Goal: Information Seeking & Learning: Find specific fact

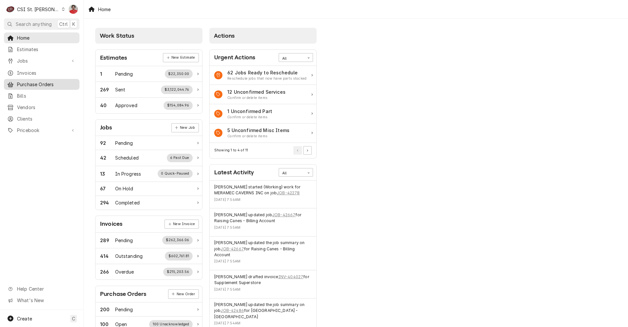
click at [29, 81] on span "Purchase Orders" at bounding box center [46, 84] width 59 height 7
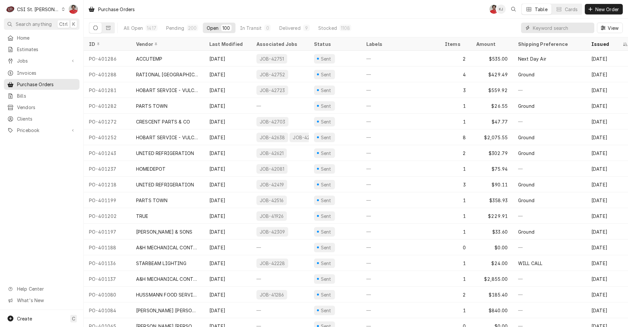
click at [551, 27] on input "Dynamic Content Wrapper" at bounding box center [562, 28] width 58 height 10
type input "42497"
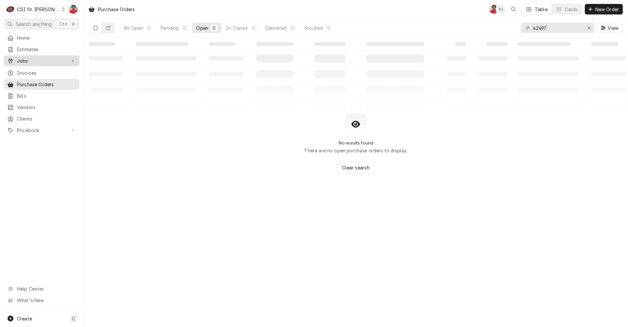
click at [20, 57] on div "Jobs" at bounding box center [41, 61] width 73 height 8
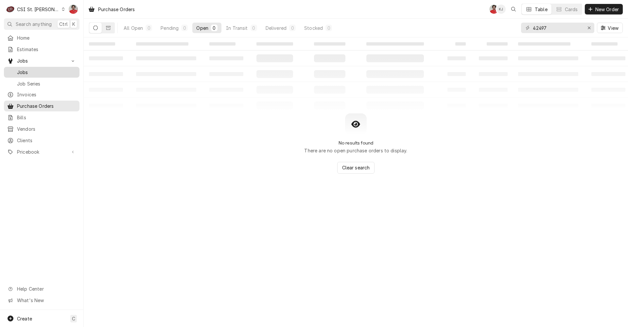
click at [22, 70] on span "Jobs" at bounding box center [46, 72] width 59 height 7
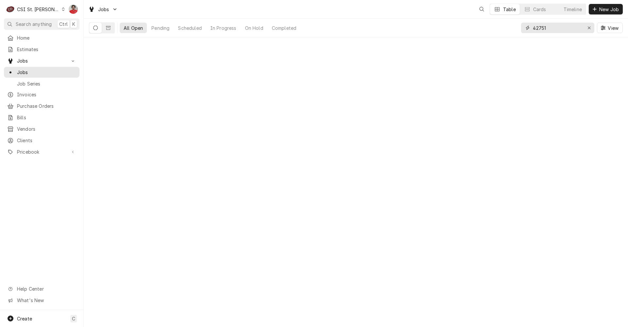
click at [559, 29] on input "42751" at bounding box center [557, 28] width 49 height 10
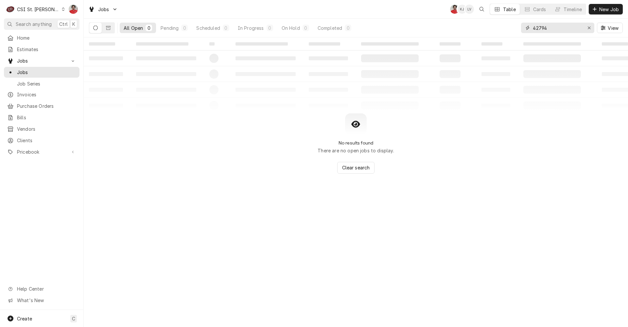
click at [559, 29] on input "42794" at bounding box center [557, 28] width 49 height 10
click at [111, 30] on button "Dynamic Content Wrapper" at bounding box center [108, 28] width 12 height 10
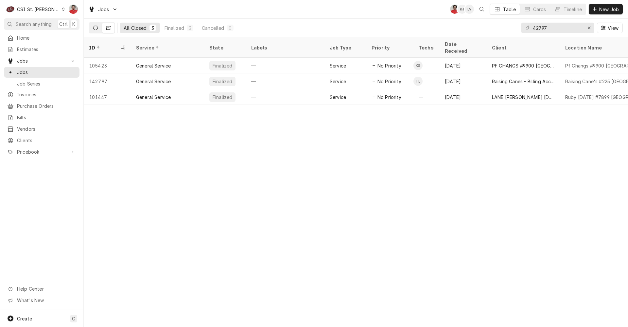
click at [96, 29] on icon "Dynamic Content Wrapper" at bounding box center [95, 28] width 5 height 5
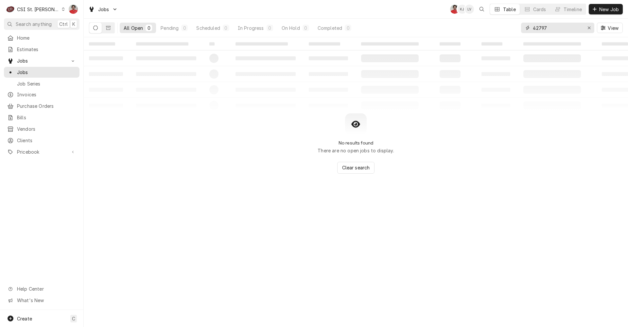
click at [555, 31] on input "42797" at bounding box center [557, 28] width 49 height 10
type input "42497"
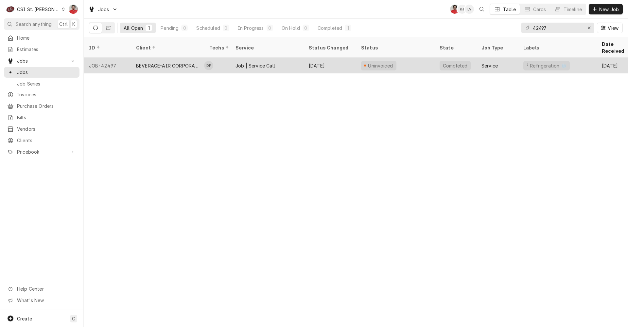
click at [272, 62] on div "Job | Service Call" at bounding box center [256, 65] width 40 height 7
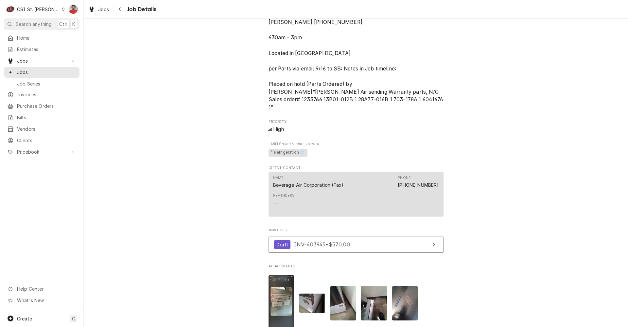
scroll to position [589, 0]
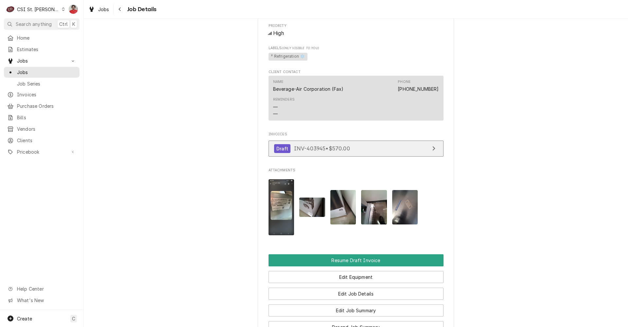
click at [330, 145] on span "INV-403945 • $570.00" at bounding box center [322, 148] width 56 height 7
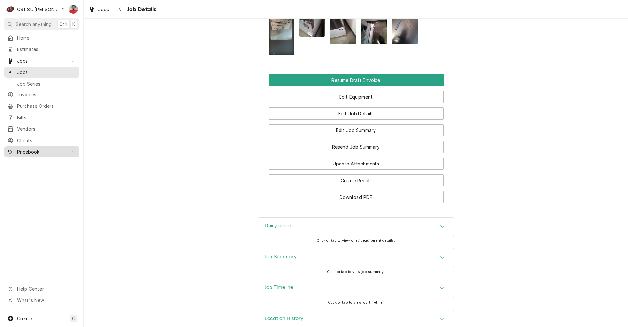
click at [37, 150] on span "Pricebook" at bounding box center [41, 151] width 49 height 7
click at [37, 171] on span "Parts & Materials" at bounding box center [46, 174] width 59 height 7
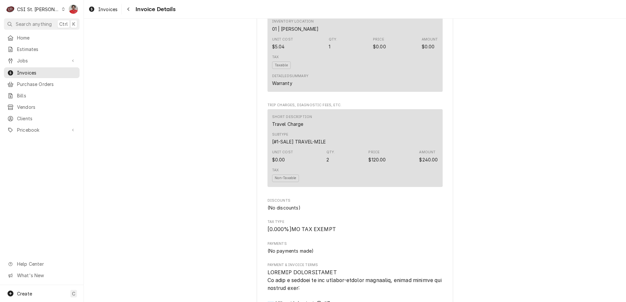
scroll to position [818, 0]
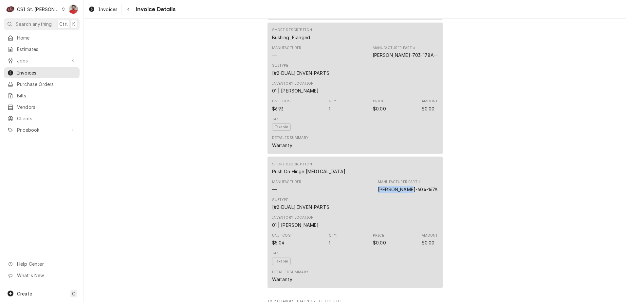
drag, startPoint x: 425, startPoint y: 211, endPoint x: 392, endPoint y: 210, distance: 33.4
click at [392, 195] on div "Manufacturer — Manufacturer Part # BEV-604-167A" at bounding box center [355, 186] width 166 height 18
copy div "[PERSON_NAME]-604-167A"
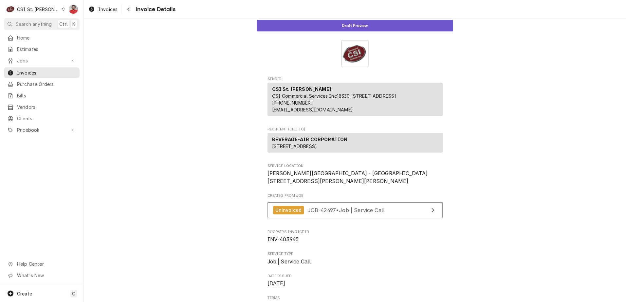
scroll to position [0, 0]
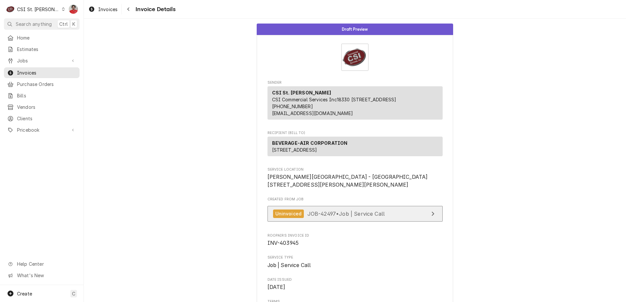
click at [363, 222] on link "Uninvoiced JOB-42497 • Job | Service Call" at bounding box center [354, 214] width 175 height 16
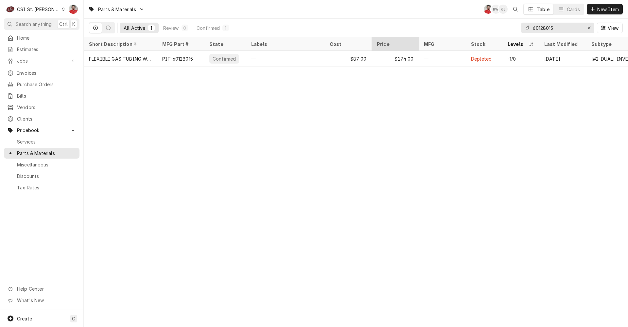
drag, startPoint x: 573, startPoint y: 26, endPoint x: 385, endPoint y: 41, distance: 188.7
click at [385, 41] on div "Parts & Materials NF BW KJ Table Cards New Item All Active 1 Review 0 Confirmed…" at bounding box center [356, 163] width 544 height 327
paste input "[PERSON_NAME]-604-167A"
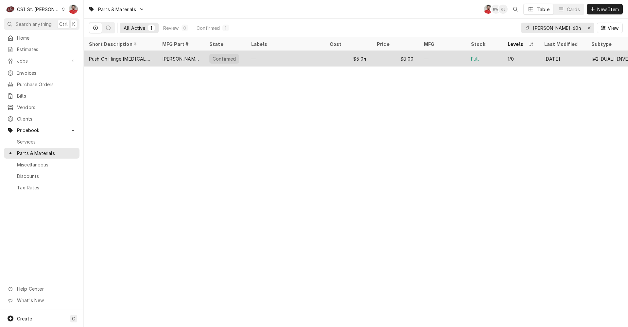
type input "[PERSON_NAME]-604-167A"
click at [269, 59] on div "—" at bounding box center [285, 59] width 79 height 16
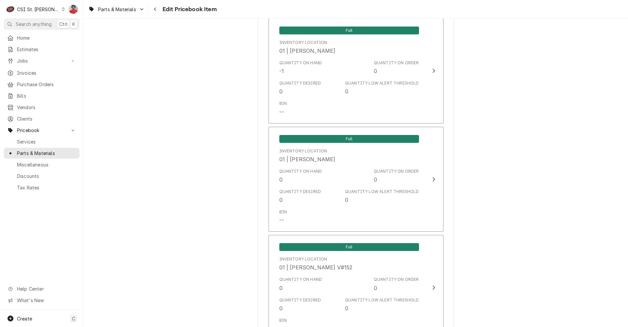
scroll to position [818, 0]
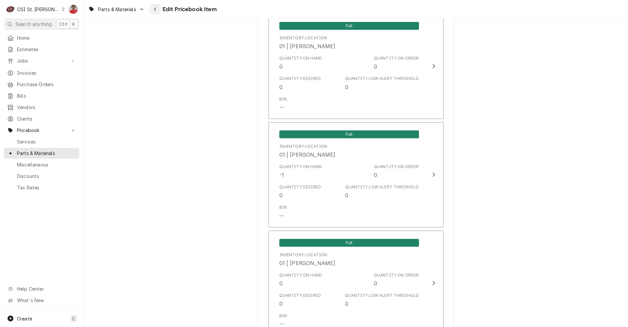
click at [155, 12] on div "Navigate back" at bounding box center [155, 9] width 7 height 7
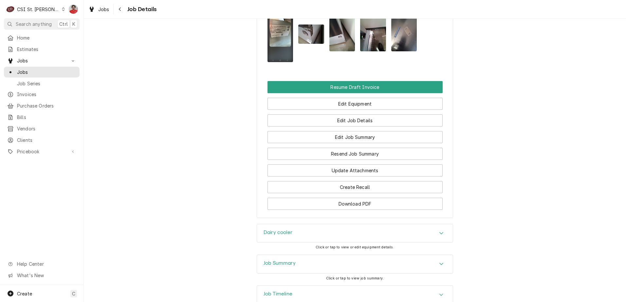
scroll to position [793, 0]
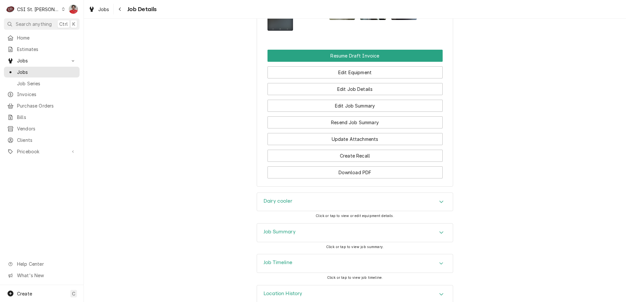
click at [340, 255] on div "Job Timeline" at bounding box center [355, 264] width 196 height 18
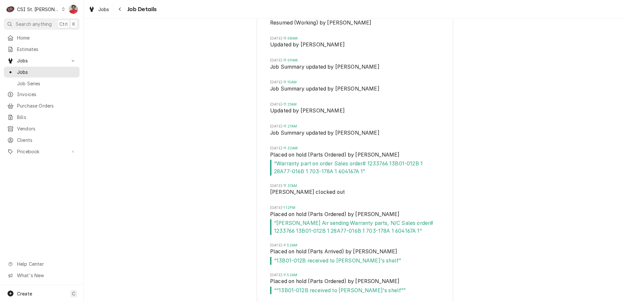
scroll to position [1343, 0]
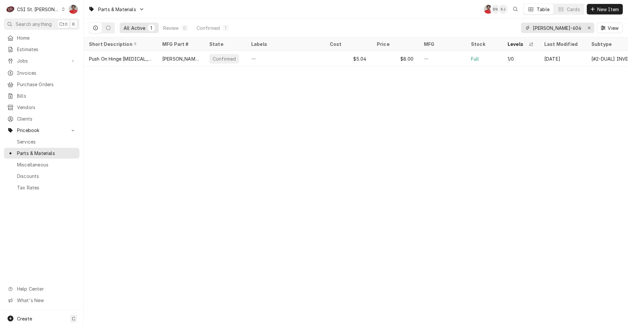
drag, startPoint x: 575, startPoint y: 26, endPoint x: 450, endPoint y: 20, distance: 124.8
click at [453, 21] on div "All Active 1 Review 0 Confirmed 1 [PERSON_NAME]-604-167A View" at bounding box center [356, 28] width 534 height 18
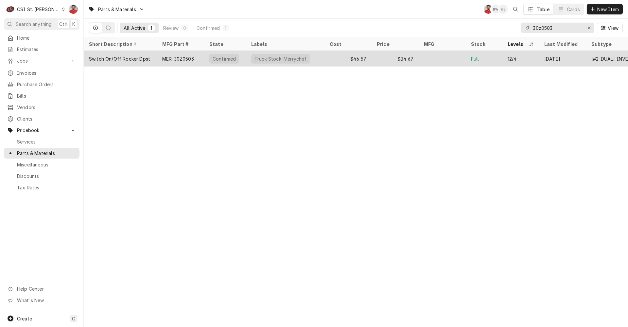
type input "30z0503"
click at [432, 55] on div "—" at bounding box center [442, 59] width 47 height 16
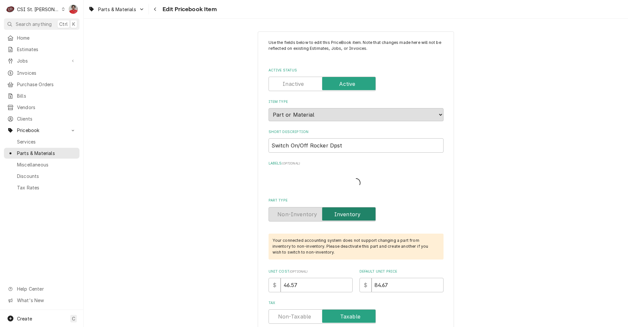
type textarea "x"
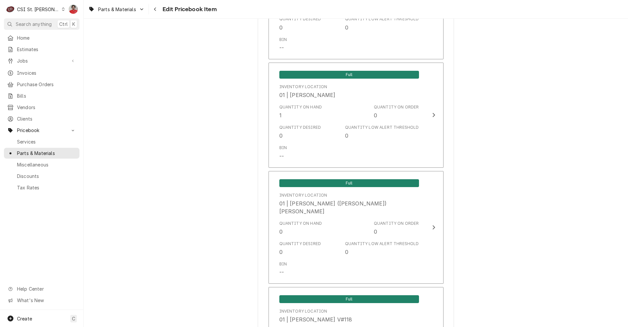
scroll to position [1734, 0]
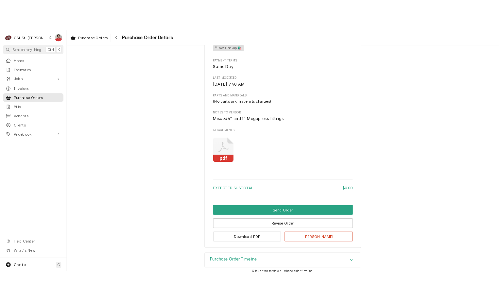
scroll to position [323, 0]
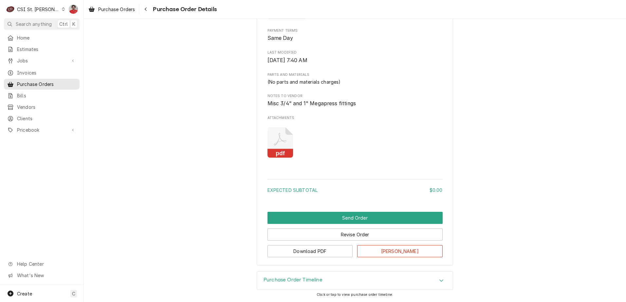
click at [274, 143] on icon "Attachments" at bounding box center [280, 142] width 26 height 31
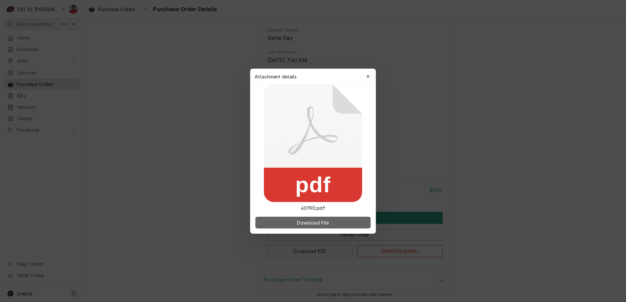
click at [288, 223] on button "Download File" at bounding box center [312, 223] width 115 height 12
